Goal: Navigation & Orientation: Find specific page/section

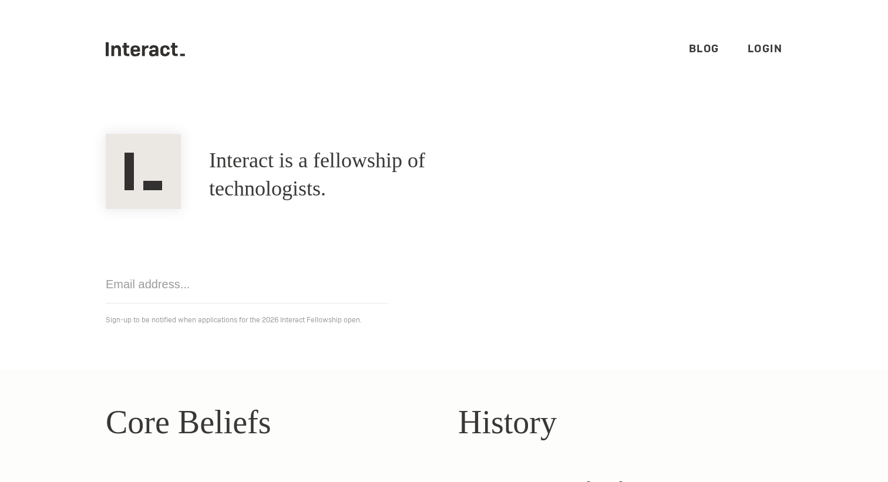
click at [173, 66] on ul ".cls-1{fill:#33312f;} interact-brand-logotype-black Blog Login" at bounding box center [444, 49] width 676 height 99
click at [166, 53] on icon ".cls-1{fill:#33312f;} interact-brand-logotype-black" at bounding box center [145, 49] width 79 height 14
click at [703, 51] on link "Blog" at bounding box center [704, 49] width 31 height 14
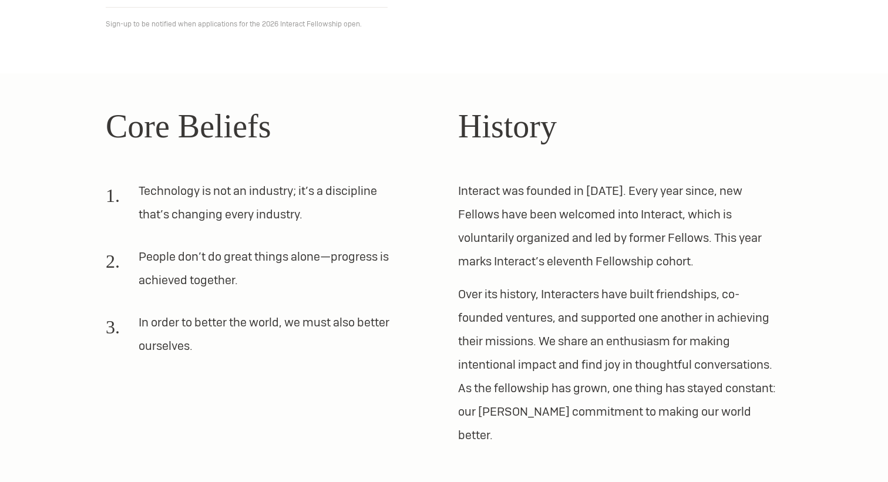
scroll to position [297, 0]
